Goal: Transaction & Acquisition: Book appointment/travel/reservation

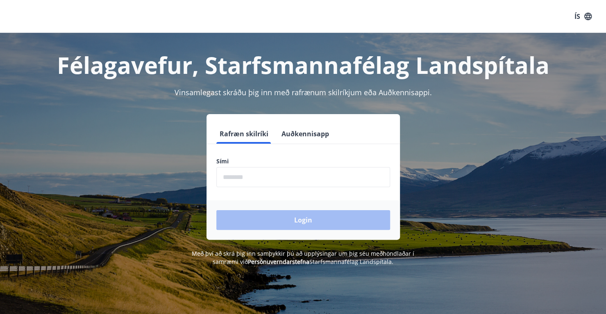
click at [286, 181] on input "phone" at bounding box center [303, 177] width 174 height 20
type input "*"
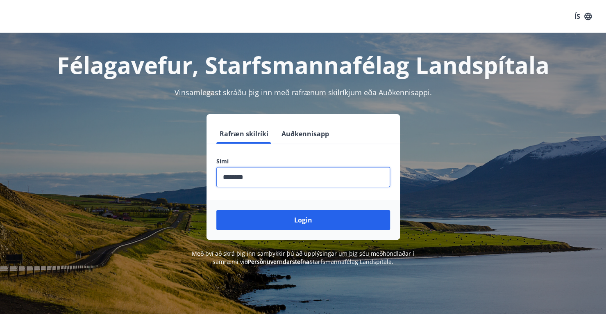
type input "********"
click at [216, 210] on button "Login" at bounding box center [303, 220] width 174 height 20
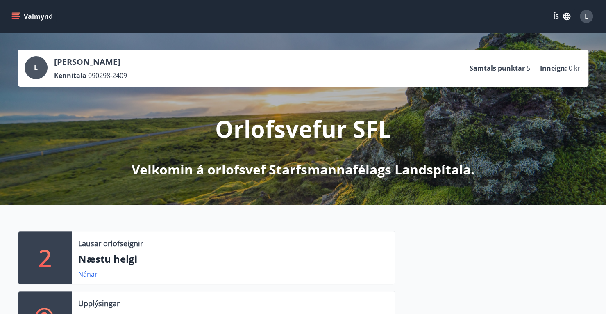
click at [17, 14] on icon "menu" at bounding box center [15, 16] width 8 height 8
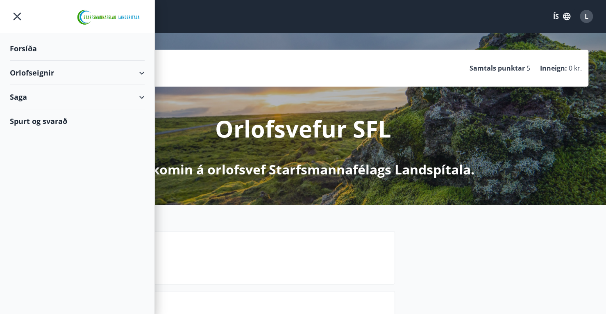
click at [143, 99] on div "Saga" at bounding box center [77, 97] width 135 height 24
click at [142, 67] on div "Orlofseignir" at bounding box center [77, 73] width 135 height 24
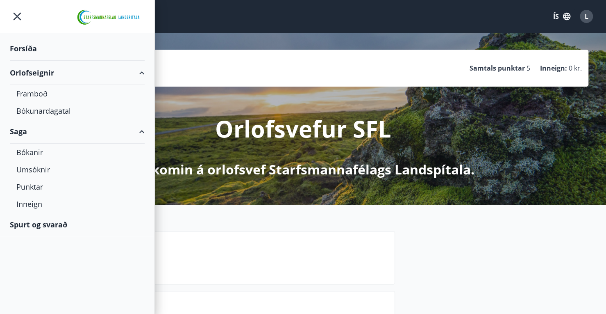
click at [28, 48] on div "Forsíða" at bounding box center [77, 48] width 135 height 24
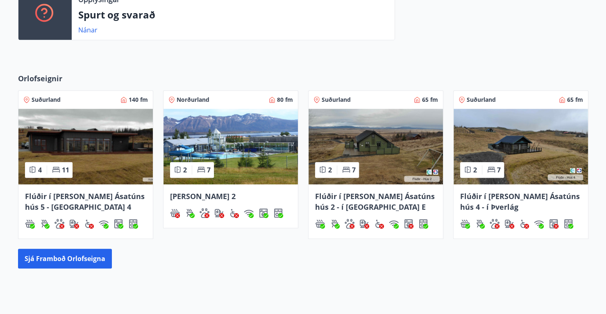
scroll to position [294, 0]
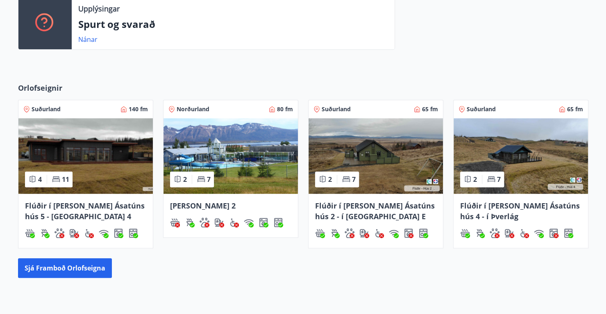
click at [209, 112] on span "Norðurland" at bounding box center [193, 109] width 33 height 8
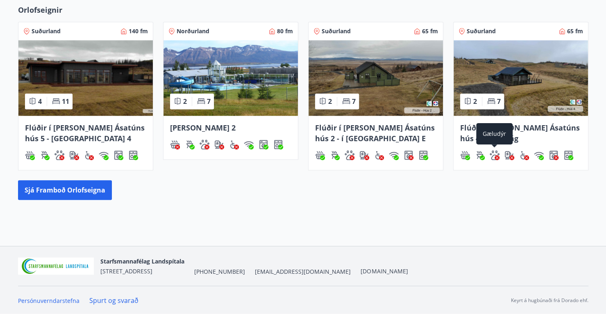
scroll to position [357, 0]
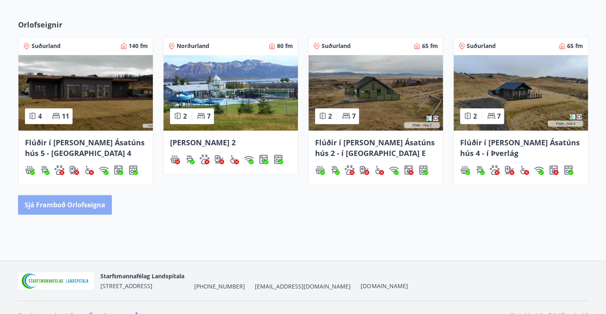
click at [103, 208] on button "Sjá framboð orlofseigna" at bounding box center [65, 205] width 94 height 20
